Goal: Transaction & Acquisition: Download file/media

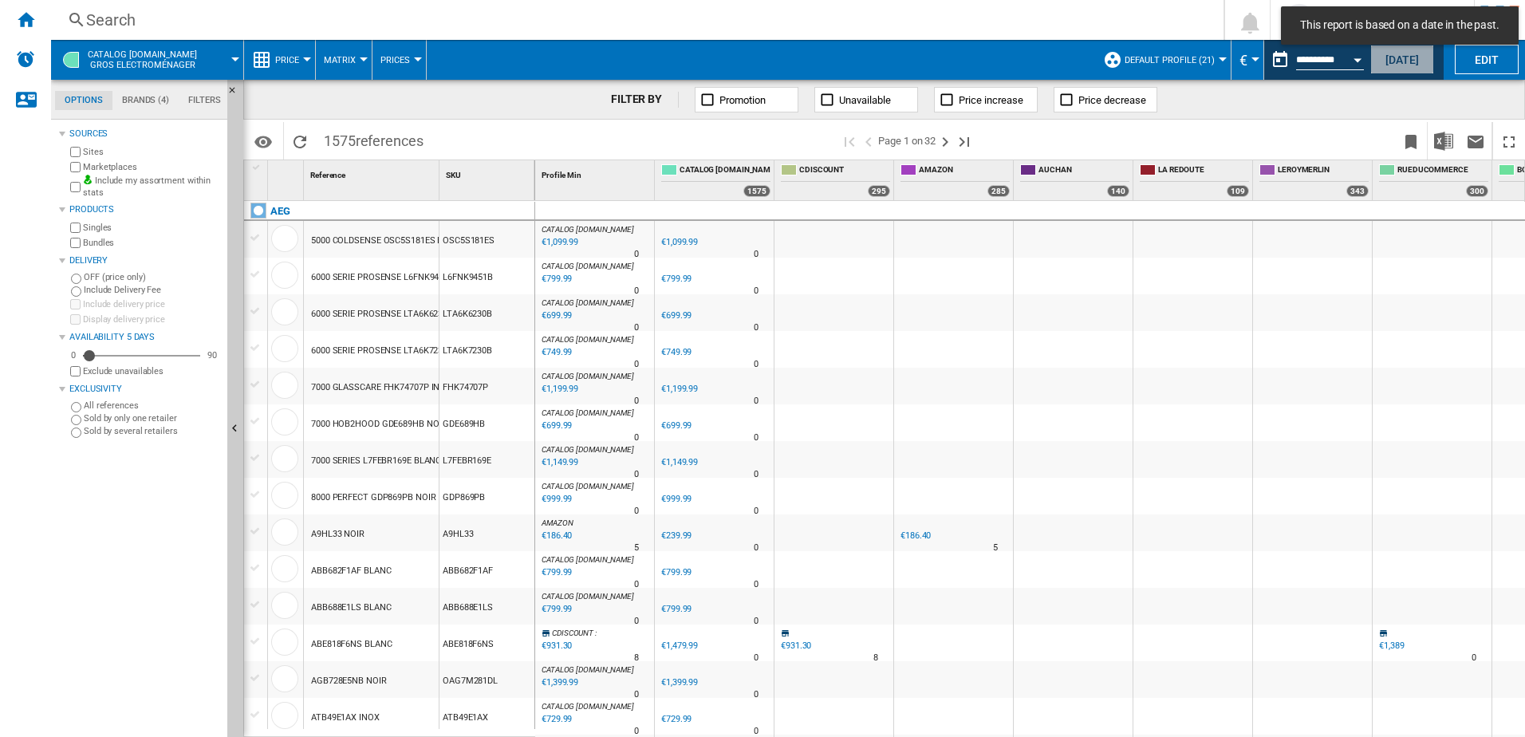
click at [1396, 55] on button "[DATE]" at bounding box center [1402, 60] width 64 height 30
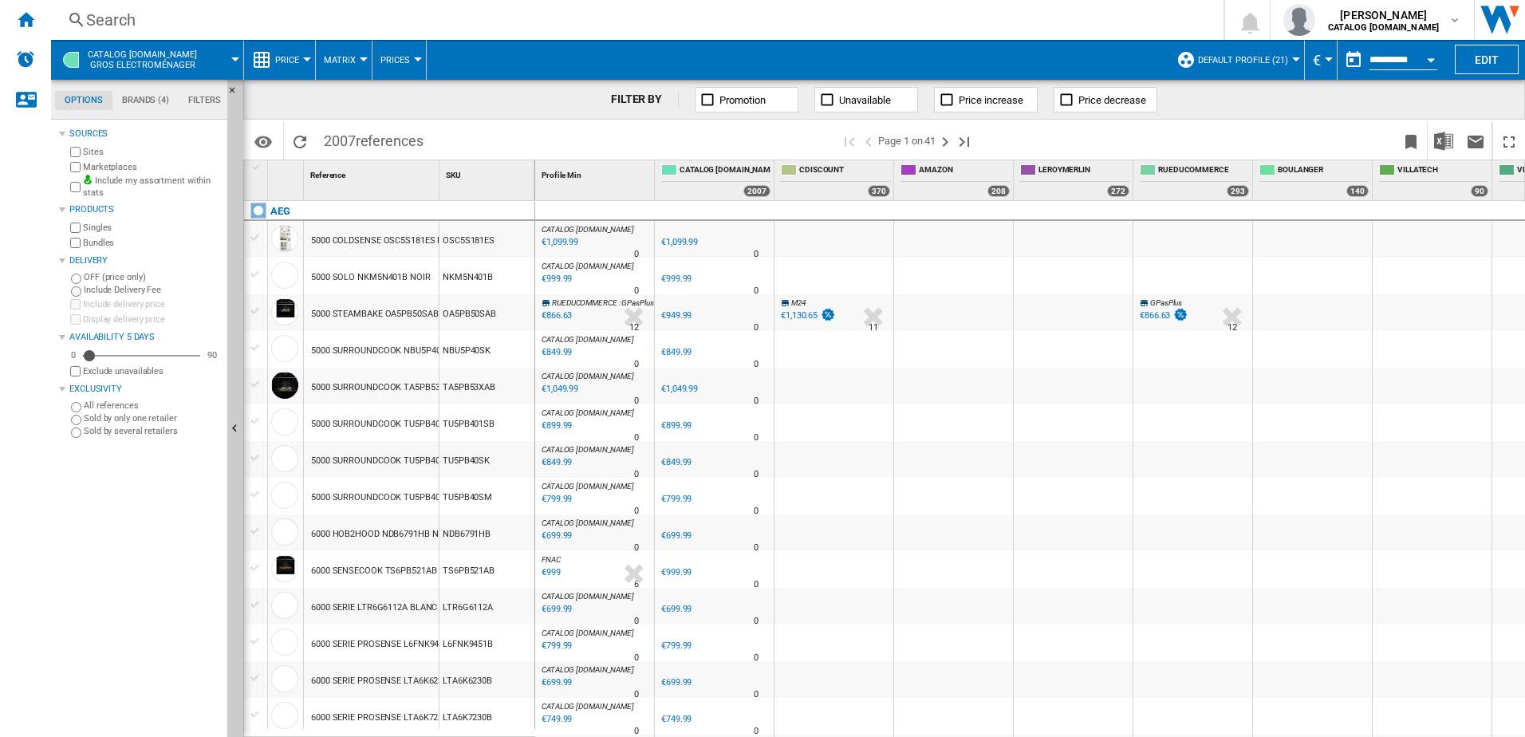
click at [140, 18] on div "Search" at bounding box center [634, 20] width 1096 height 22
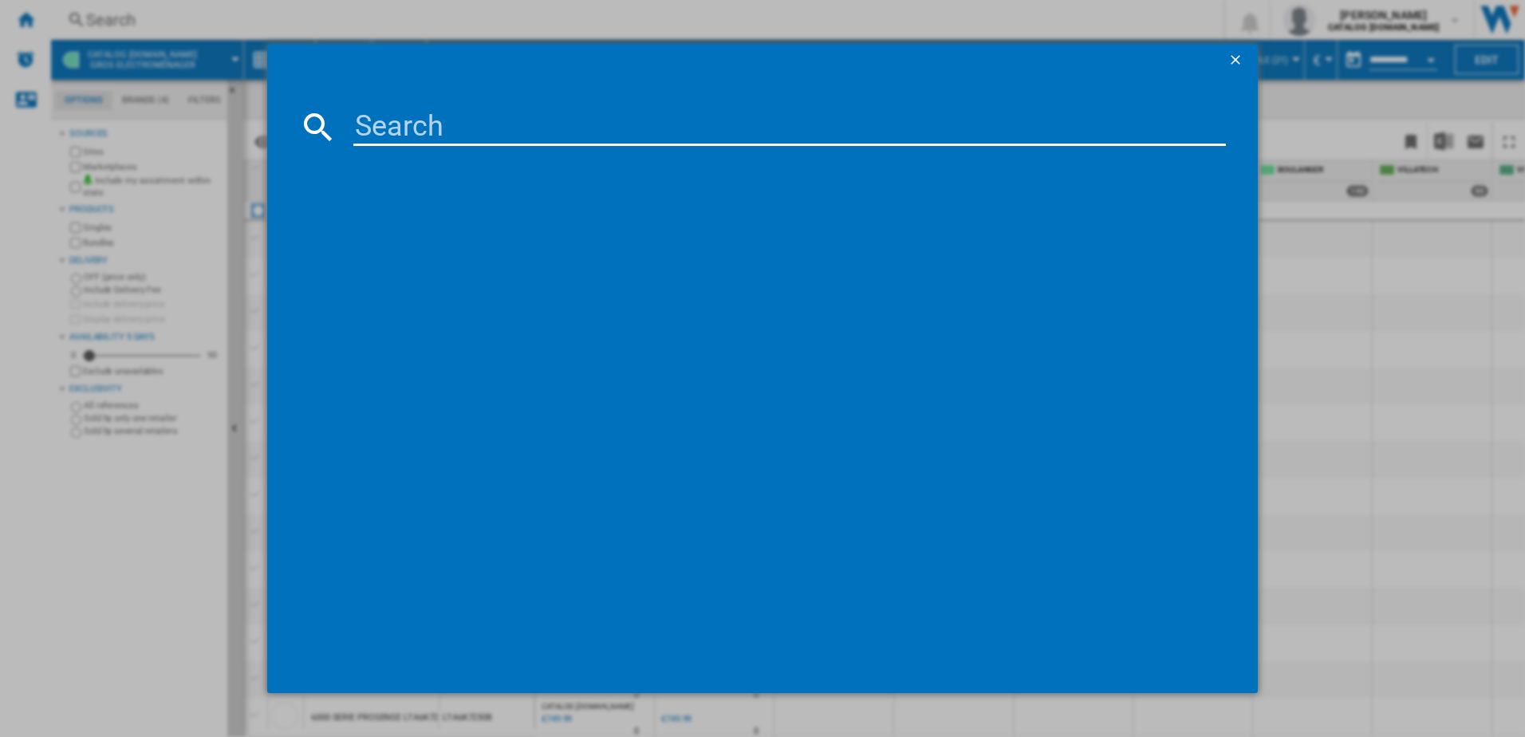
click at [430, 117] on input at bounding box center [789, 127] width 873 height 38
paste input "ELVI451F"
type input "ELVI451F"
click at [416, 225] on div "ESSENTIELB ELVI451F INTEGRABLE" at bounding box center [773, 230] width 857 height 16
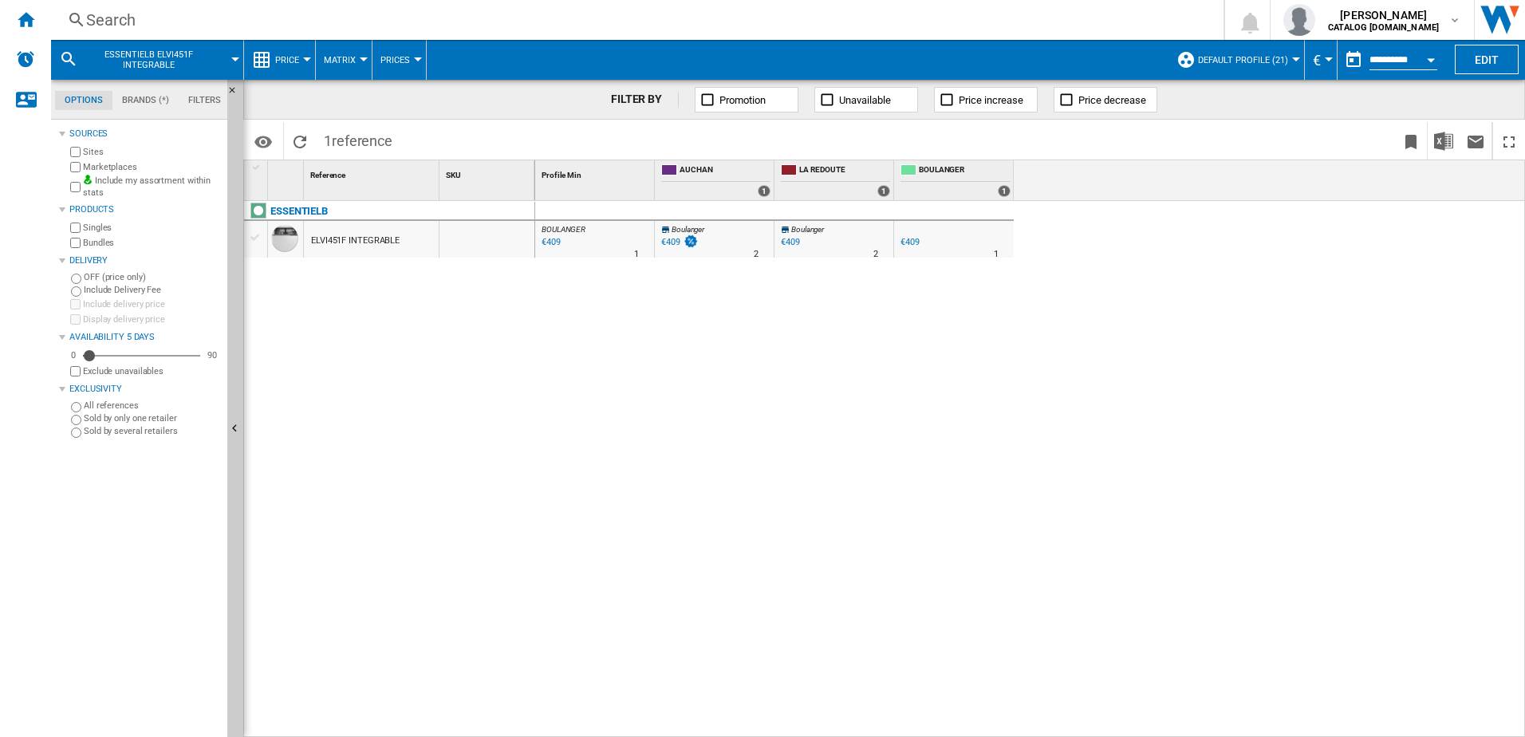
click at [307, 63] on button "Price" at bounding box center [291, 60] width 32 height 40
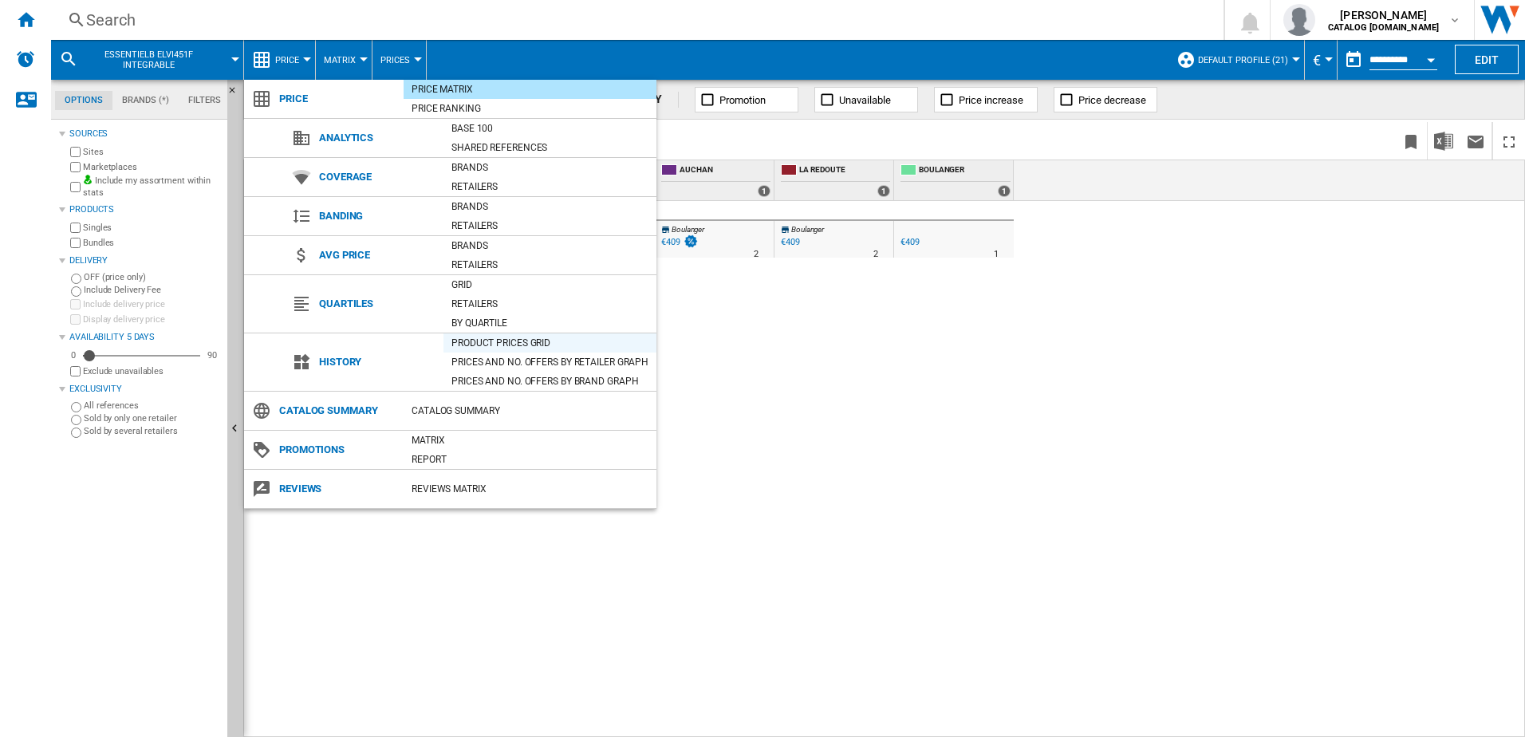
click at [503, 343] on div "Product prices grid" at bounding box center [549, 343] width 213 height 16
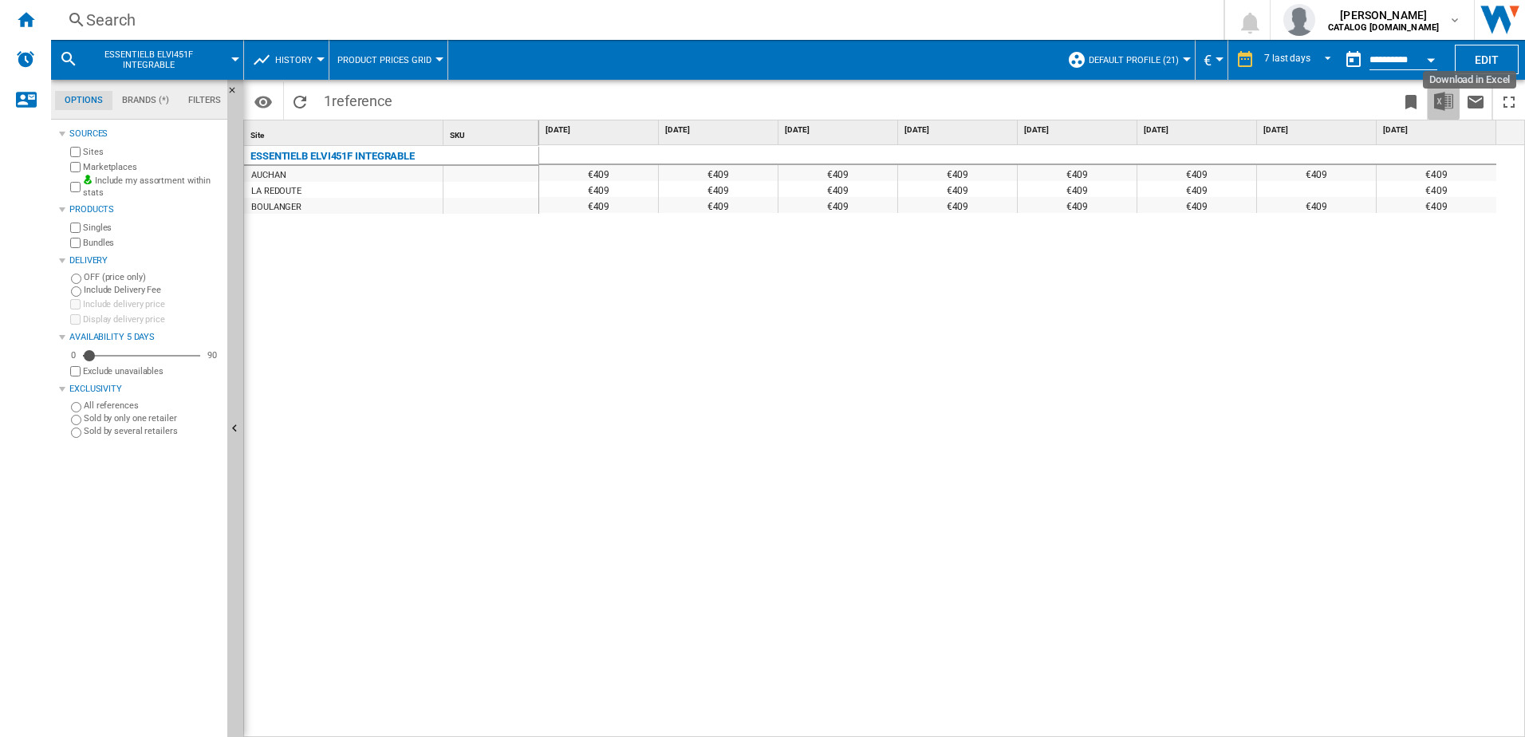
click at [1439, 101] on img "Download in Excel" at bounding box center [1443, 101] width 19 height 19
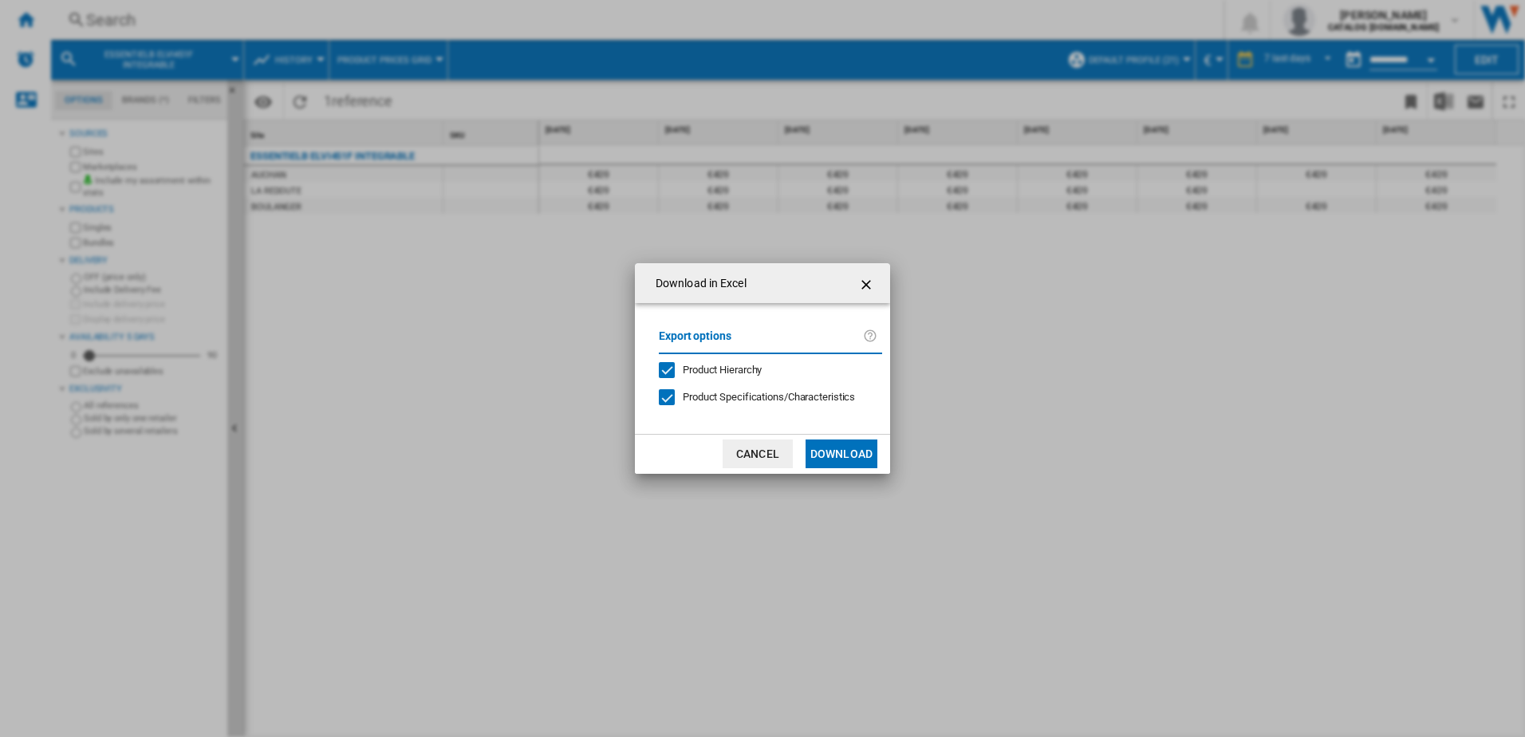
click at [852, 452] on button "Download" at bounding box center [841, 453] width 72 height 29
